Goal: Information Seeking & Learning: Understand process/instructions

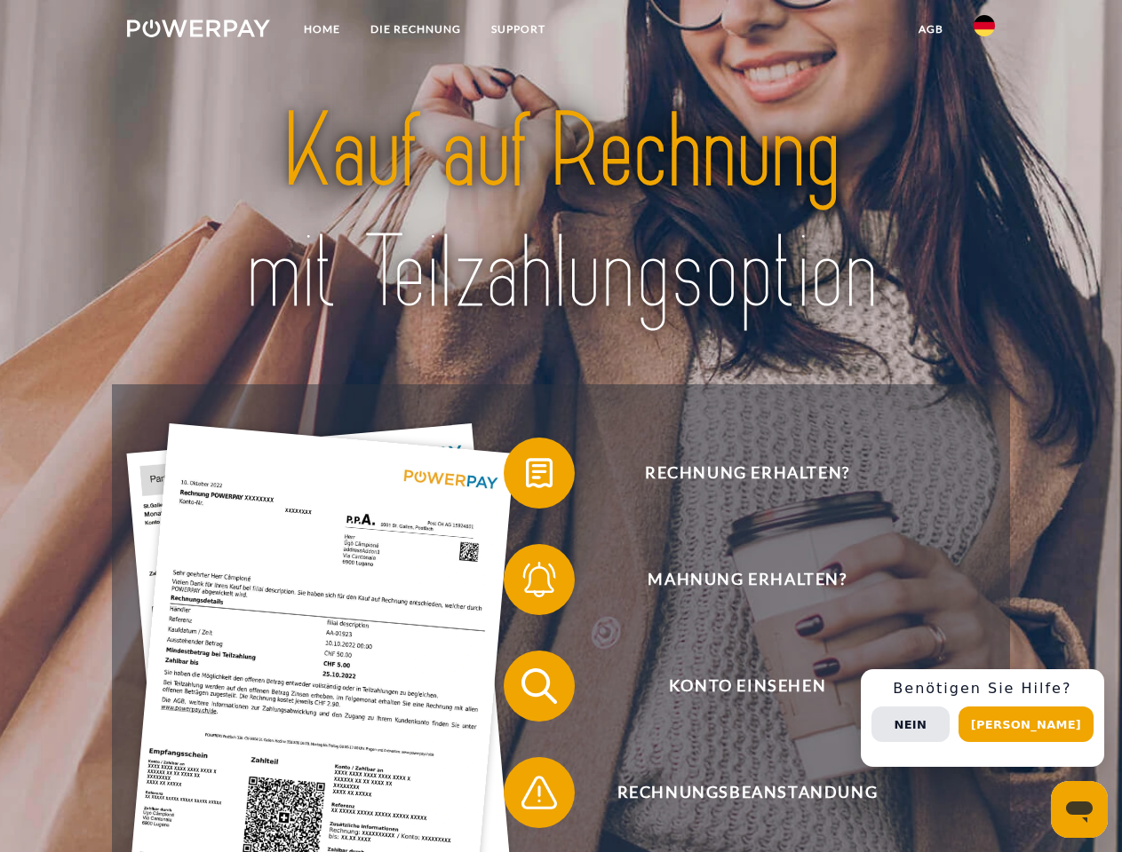
click at [198, 31] on img at bounding box center [198, 29] width 143 height 18
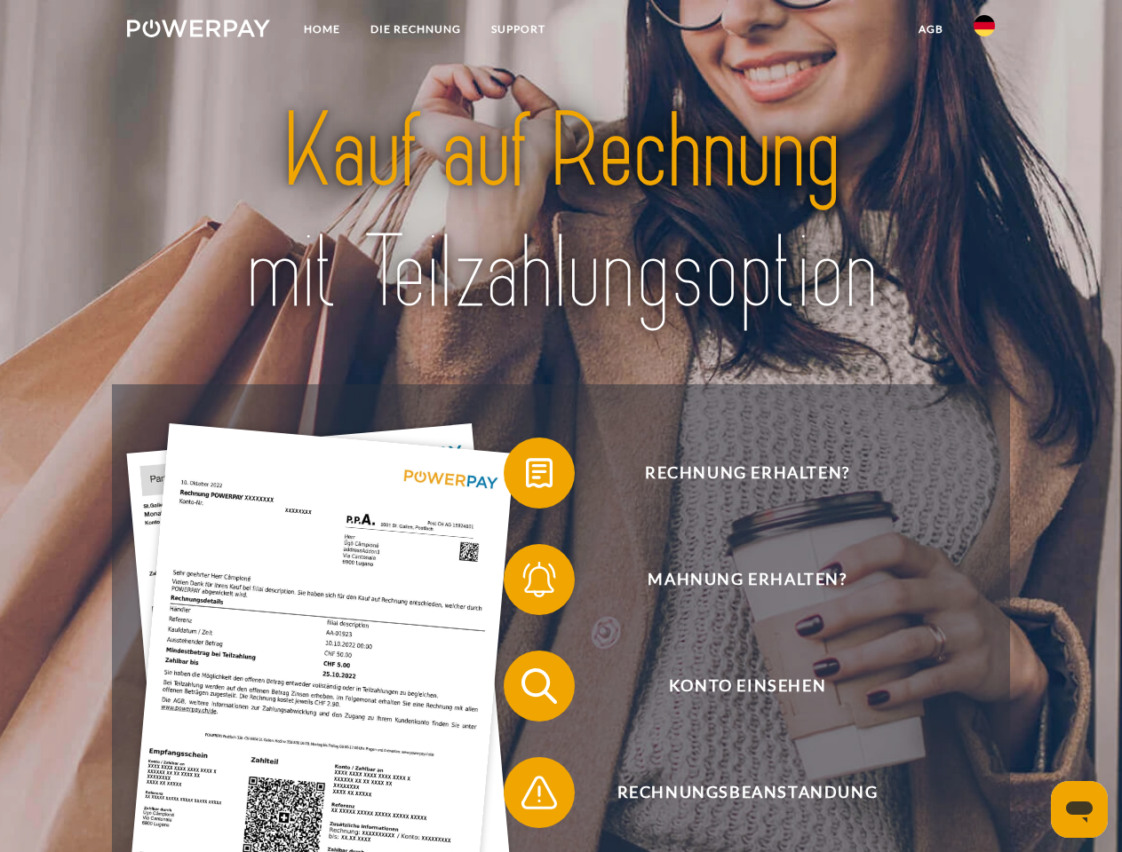
click at [984, 31] on img at bounding box center [983, 25] width 21 height 21
click at [930, 29] on link "agb" at bounding box center [930, 29] width 55 height 32
click at [526, 477] on span at bounding box center [512, 473] width 89 height 89
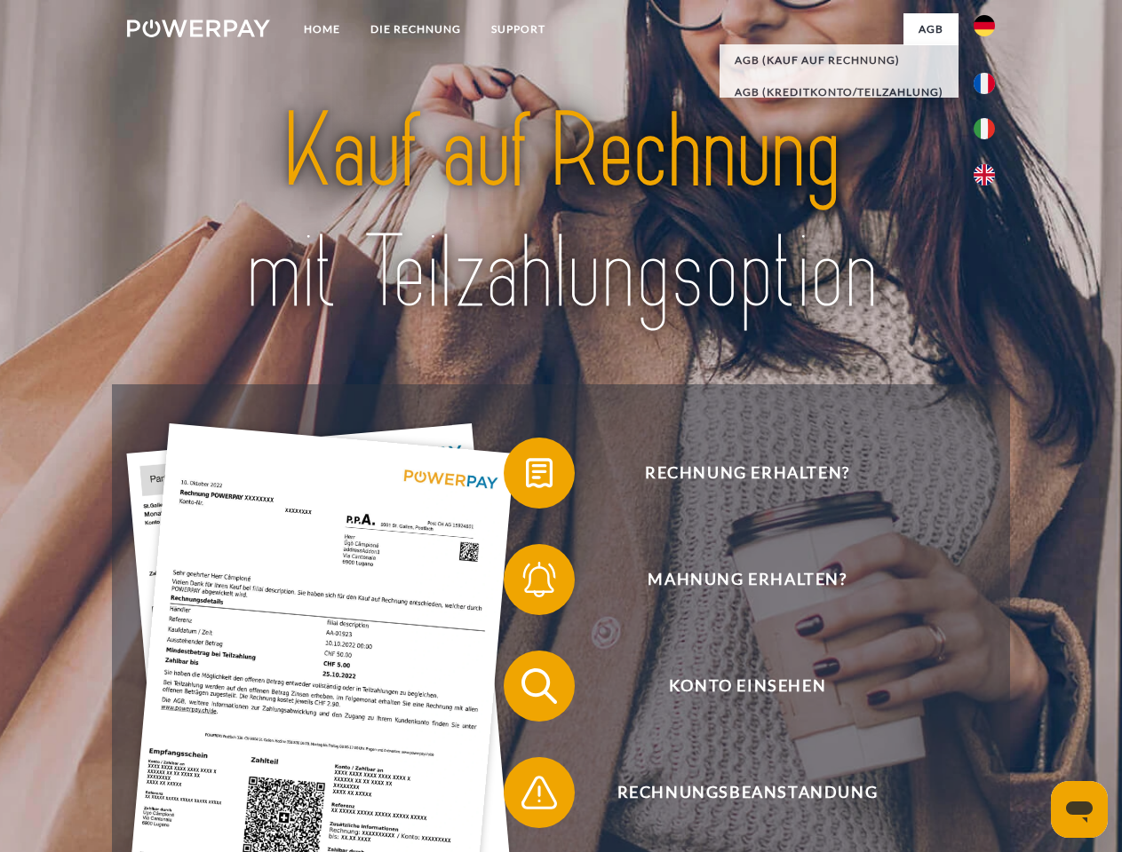
click at [526, 583] on span at bounding box center [512, 579] width 89 height 89
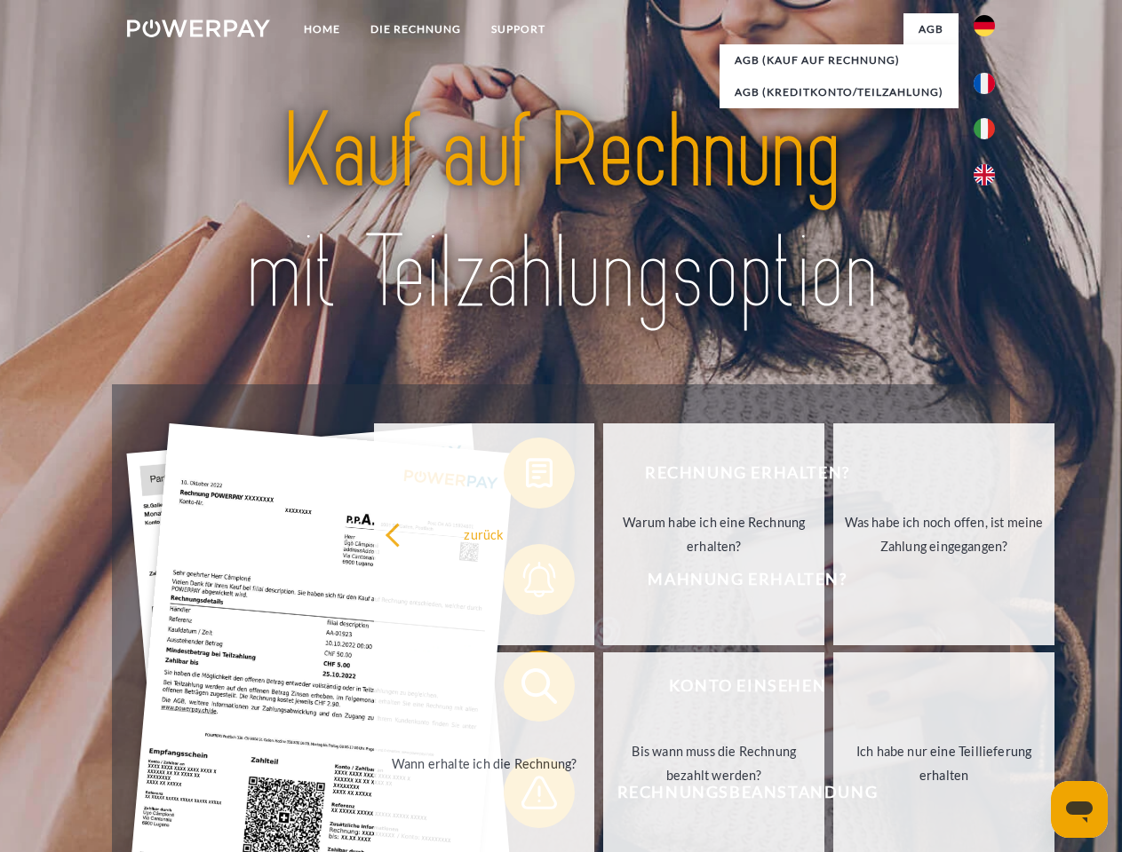
click at [603, 690] on link "Bis wann muss die Rechnung bezahlt werden?" at bounding box center [713, 764] width 221 height 222
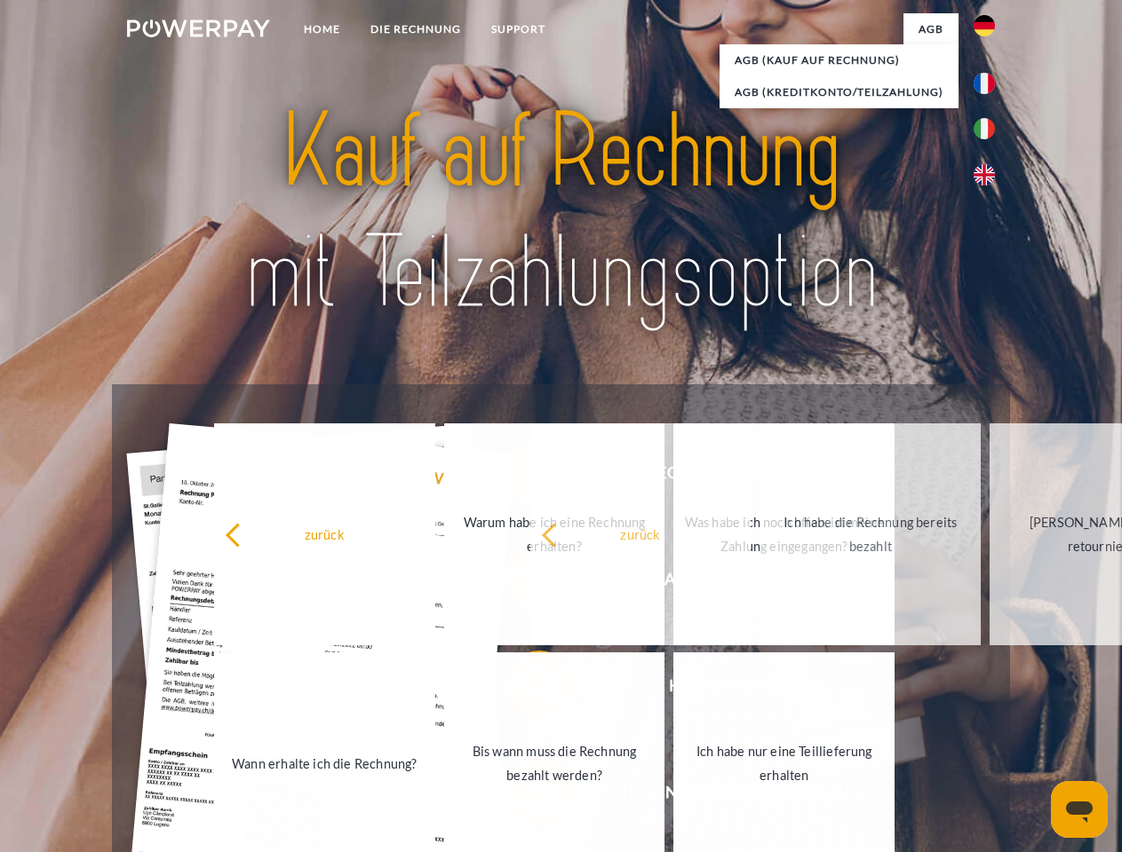
click at [526, 797] on span at bounding box center [512, 793] width 89 height 89
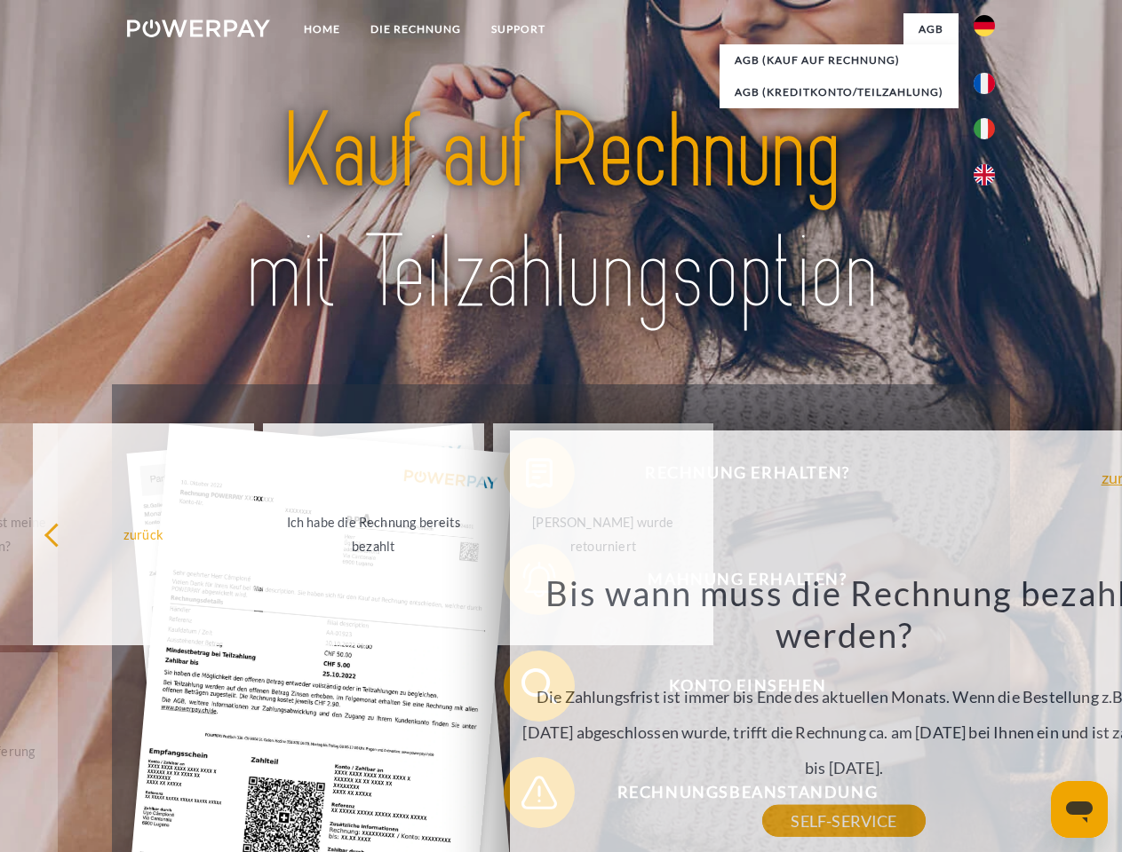
click at [988, 718] on div "Rechnung erhalten? Mahnung erhalten? Konto einsehen" at bounding box center [560, 740] width 897 height 710
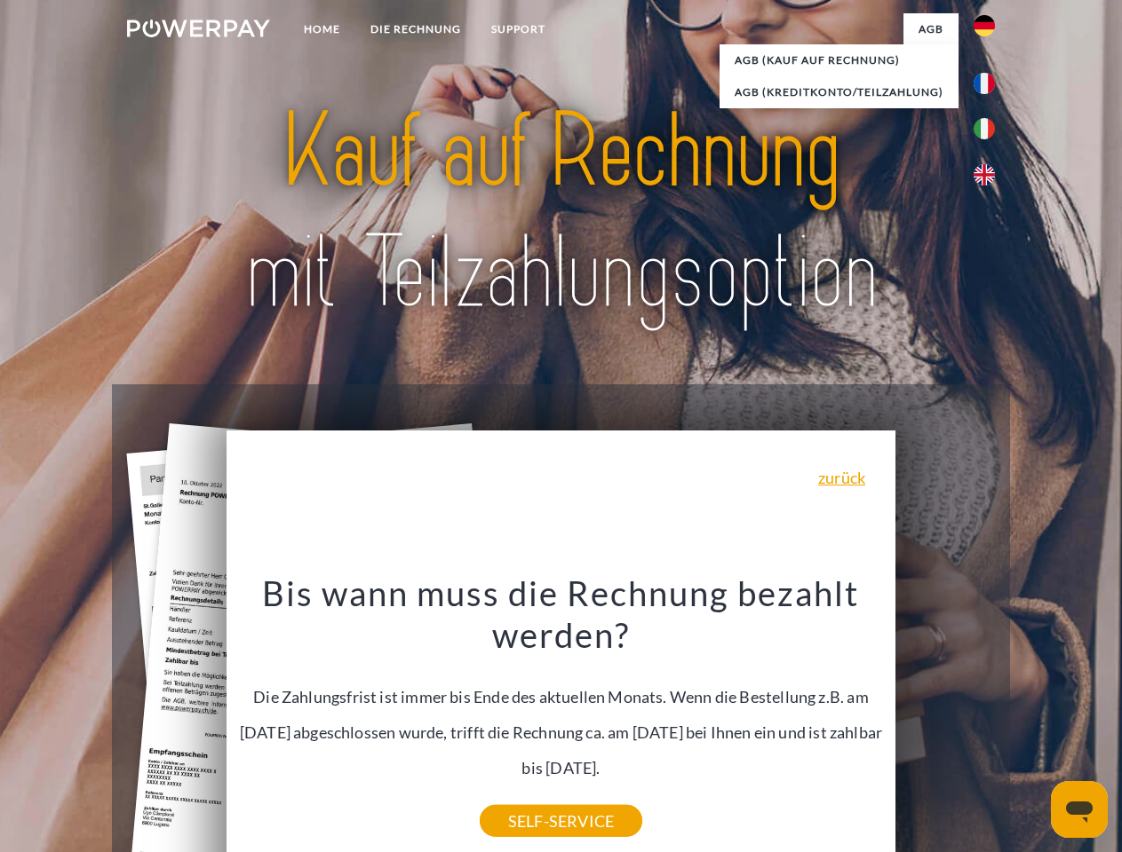
click at [945, 722] on span "Konto einsehen" at bounding box center [746, 686] width 435 height 71
click at [1032, 725] on header "Home DIE RECHNUNG SUPPORT" at bounding box center [561, 613] width 1122 height 1226
